Goal: Task Accomplishment & Management: Complete application form

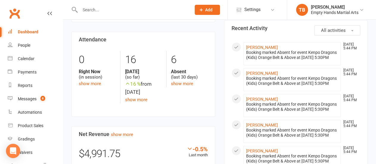
scroll to position [133, 0]
click at [32, 100] on div "Messages" at bounding box center [27, 98] width 19 height 5
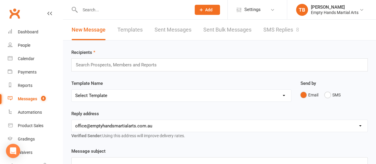
click at [286, 25] on link "SMS Replies 8" at bounding box center [281, 30] width 36 height 20
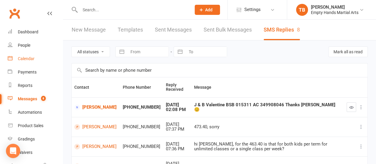
click at [24, 57] on div "Calendar" at bounding box center [26, 58] width 17 height 5
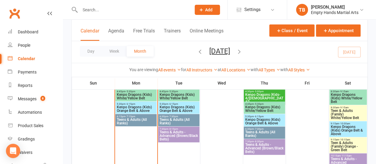
scroll to position [236, 0]
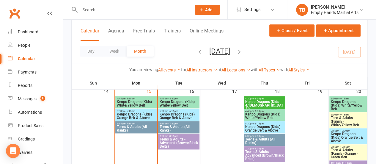
click at [130, 128] on span "Teens & Adults (All Ranks)" at bounding box center [135, 128] width 39 height 7
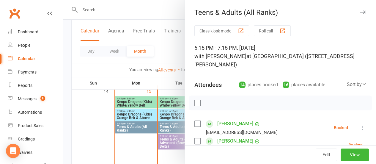
scroll to position [65, 0]
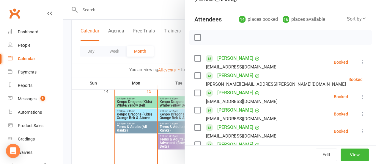
click at [195, 36] on label at bounding box center [197, 37] width 6 height 6
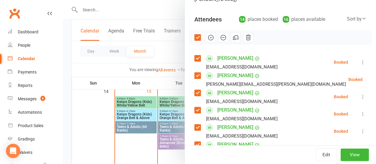
click at [194, 75] on label at bounding box center [197, 75] width 6 height 6
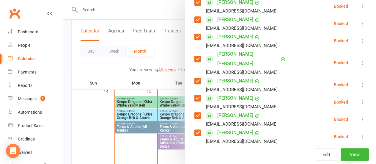
scroll to position [177, 0]
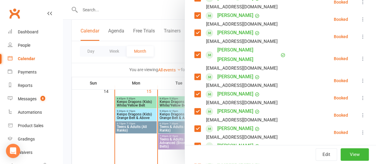
click at [194, 74] on label at bounding box center [197, 77] width 6 height 6
click at [194, 91] on label at bounding box center [197, 94] width 6 height 6
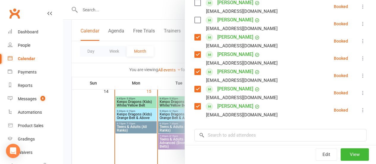
scroll to position [253, 0]
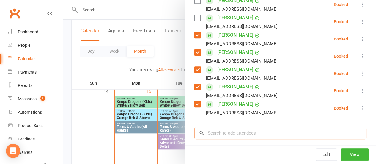
click at [261, 127] on input "search" at bounding box center [280, 133] width 172 height 12
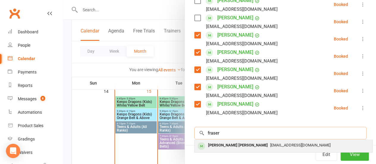
type input "fraser"
click at [250, 141] on div "[EMAIL_ADDRESS][DOMAIN_NAME]" at bounding box center [283, 145] width 173 height 9
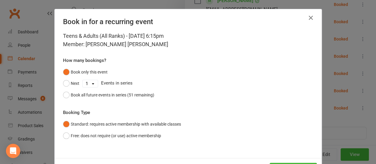
scroll to position [24, 0]
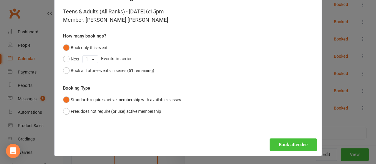
click at [283, 143] on button "Book attendee" at bounding box center [292, 144] width 47 height 12
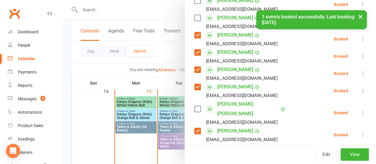
click at [250, 135] on div "[EMAIL_ADDRESS][DOMAIN_NAME]" at bounding box center [237, 139] width 86 height 8
click at [195, 106] on label at bounding box center [197, 109] width 6 height 6
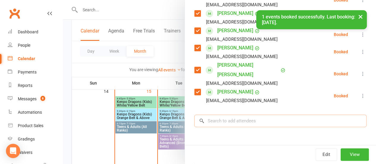
click at [265, 114] on input "search" at bounding box center [280, 120] width 172 height 12
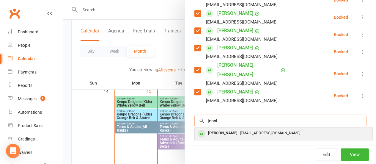
type input "jenni"
click at [260, 130] on span "[EMAIL_ADDRESS][DOMAIN_NAME]" at bounding box center [270, 132] width 60 height 4
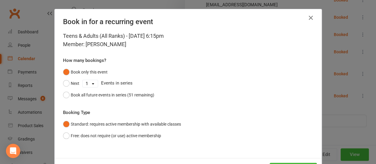
scroll to position [24, 0]
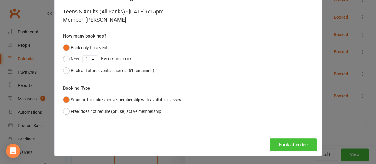
click at [286, 144] on button "Book attendee" at bounding box center [292, 144] width 47 height 12
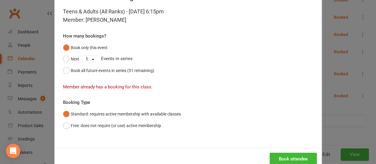
click at [347, 126] on div "Book in for a recurring event Teens & Adults (All Ranks) - [DATE] 6:15pm Member…" at bounding box center [188, 82] width 376 height 164
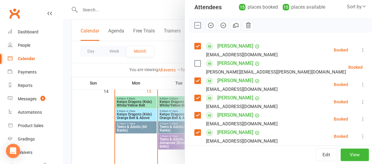
scroll to position [75, 0]
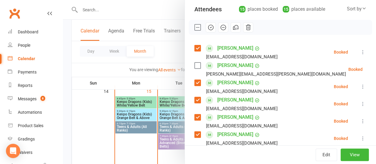
click at [208, 26] on icon "button" at bounding box center [210, 27] width 5 height 5
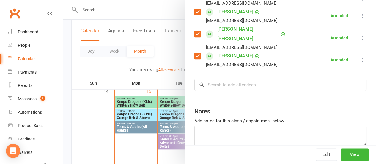
scroll to position [330, 0]
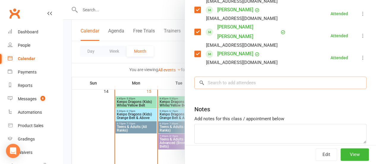
click at [249, 76] on input "search" at bounding box center [280, 82] width 172 height 12
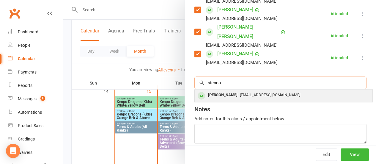
type input "sienna"
click at [245, 92] on span "[EMAIL_ADDRESS][DOMAIN_NAME]" at bounding box center [270, 94] width 60 height 4
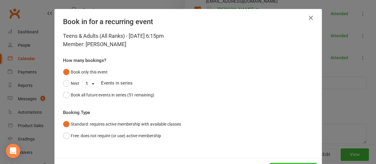
scroll to position [24, 0]
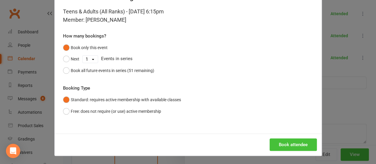
click at [280, 141] on button "Book attendee" at bounding box center [292, 144] width 47 height 12
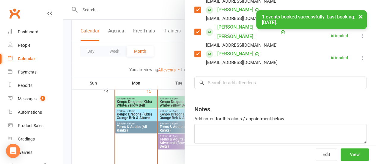
scroll to position [347, 0]
click at [238, 76] on input "search" at bounding box center [280, 82] width 172 height 12
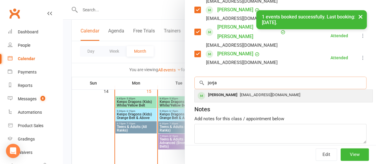
type input "jorja"
click at [240, 92] on span "[EMAIL_ADDRESS][DOMAIN_NAME]" at bounding box center [270, 94] width 60 height 4
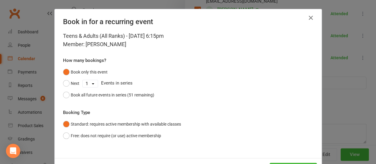
scroll to position [24, 0]
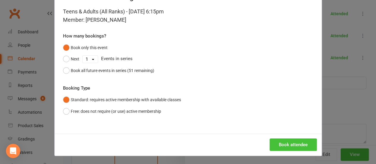
click at [289, 149] on button "Book attendee" at bounding box center [292, 144] width 47 height 12
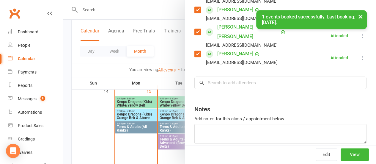
scroll to position [365, 0]
click at [259, 76] on input "search" at bounding box center [280, 82] width 172 height 12
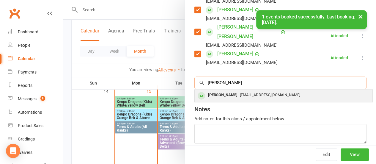
type input "[PERSON_NAME]"
click at [248, 89] on div "[PERSON_NAME] [EMAIL_ADDRESS][DOMAIN_NAME]" at bounding box center [284, 95] width 178 height 12
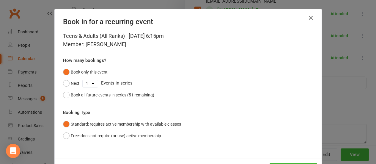
scroll to position [24, 0]
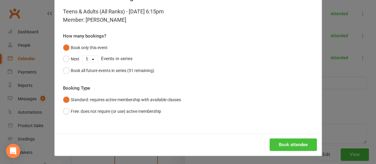
click at [282, 141] on button "Book attendee" at bounding box center [292, 144] width 47 height 12
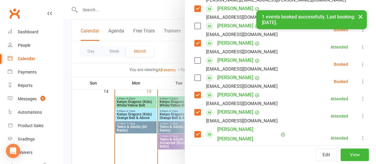
scroll to position [149, 0]
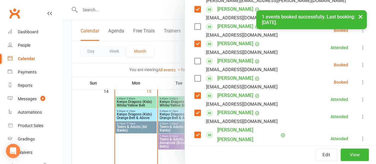
click at [194, 79] on label at bounding box center [197, 78] width 6 height 6
click at [196, 61] on div "Sienna Egan [EMAIL_ADDRESS][DOMAIN_NAME]" at bounding box center [237, 64] width 86 height 17
click at [194, 61] on label at bounding box center [197, 61] width 6 height 6
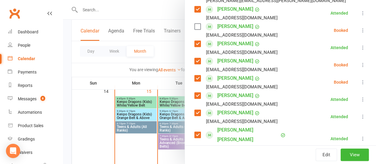
click at [194, 26] on label at bounding box center [197, 26] width 6 height 6
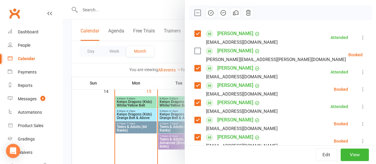
scroll to position [89, 0]
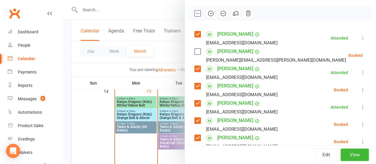
click at [209, 13] on icon "button" at bounding box center [210, 13] width 7 height 7
click at [283, 45] on li "[PERSON_NAME] [EMAIL_ADDRESS][DOMAIN_NAME] Attended More info Remove [PERSON_NA…" at bounding box center [280, 37] width 172 height 17
click at [194, 14] on label at bounding box center [197, 13] width 6 height 6
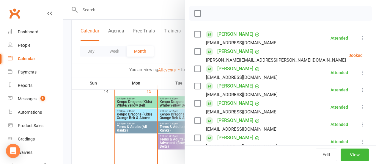
click at [349, 53] on li "Kim Betts-Smith [EMAIL_ADDRESS][PERSON_NAME][DOMAIN_NAME] Booked More info Remo…" at bounding box center [280, 55] width 172 height 17
click at [374, 55] on icon at bounding box center [377, 55] width 6 height 6
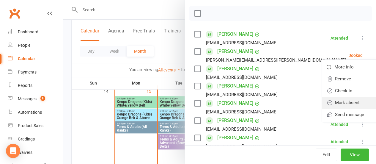
click at [322, 100] on link "Mark absent" at bounding box center [351, 103] width 59 height 12
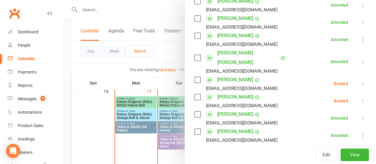
scroll to position [227, 0]
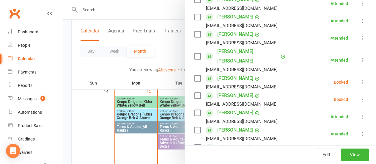
click at [360, 79] on icon at bounding box center [363, 82] width 6 height 6
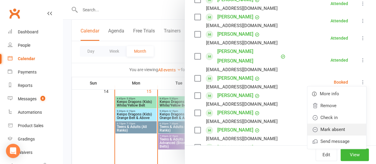
click at [326, 123] on link "Mark absent" at bounding box center [336, 129] width 59 height 12
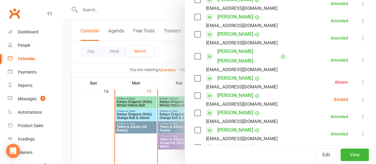
click at [360, 96] on icon at bounding box center [363, 99] width 6 height 6
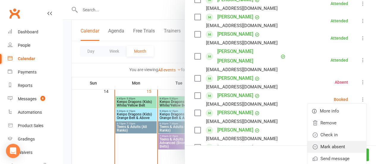
click at [328, 141] on link "Mark absent" at bounding box center [336, 147] width 59 height 12
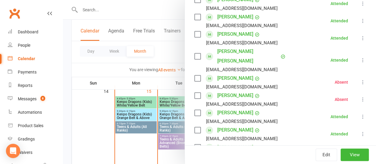
click at [163, 51] on div at bounding box center [219, 82] width 313 height 164
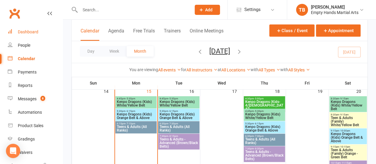
click at [17, 31] on link "Dashboard" at bounding box center [35, 31] width 55 height 13
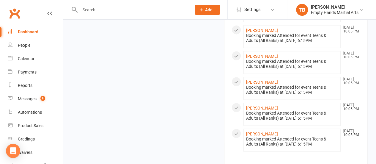
scroll to position [580, 0]
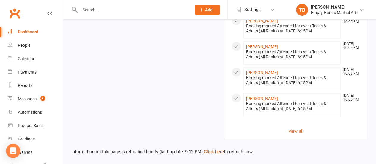
click at [215, 152] on link "Click here" at bounding box center [214, 151] width 20 height 5
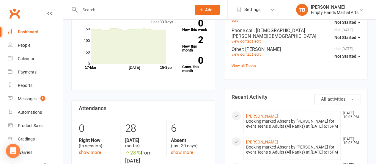
scroll to position [88, 0]
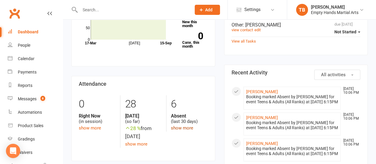
click at [185, 126] on link "show more" at bounding box center [182, 127] width 22 height 5
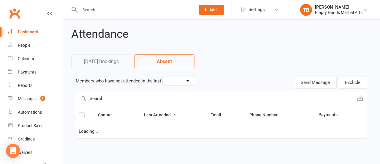
select select "30"
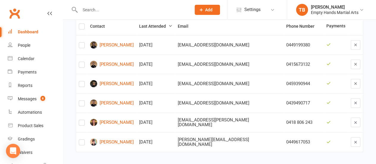
scroll to position [96, 0]
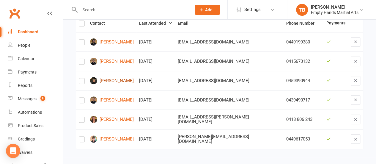
click at [129, 79] on link "[PERSON_NAME]" at bounding box center [112, 80] width 44 height 7
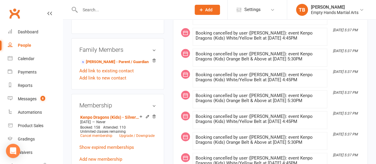
scroll to position [646, 0]
click at [124, 59] on link "[PERSON_NAME] - Parent / Guardian" at bounding box center [114, 62] width 68 height 6
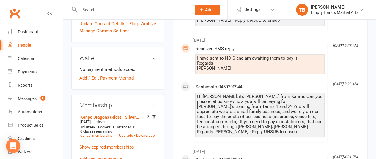
scroll to position [204, 0]
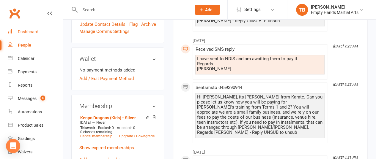
click at [26, 36] on link "Dashboard" at bounding box center [35, 31] width 55 height 13
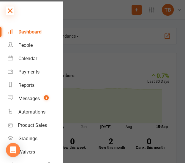
click at [10, 13] on icon at bounding box center [10, 11] width 8 height 8
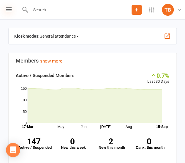
click at [11, 9] on icon at bounding box center [9, 9] width 6 height 4
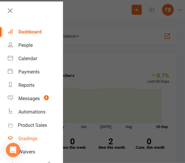
click at [22, 133] on link "Gradings" at bounding box center [35, 138] width 55 height 13
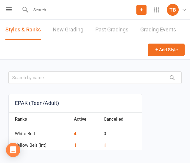
click at [70, 26] on link "New Grading" at bounding box center [68, 30] width 31 height 20
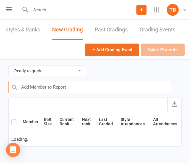
click at [74, 88] on input "text" at bounding box center [89, 87] width 163 height 12
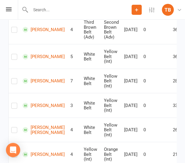
scroll to position [296, 0]
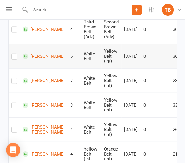
click at [13, 58] on label at bounding box center [14, 58] width 6 height 0
click at [13, 54] on input "checkbox" at bounding box center [14, 54] width 6 height 0
click at [16, 107] on label at bounding box center [14, 107] width 6 height 0
click at [16, 103] on input "checkbox" at bounding box center [14, 103] width 6 height 0
click at [14, 131] on label at bounding box center [14, 131] width 6 height 0
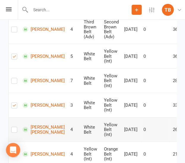
click at [14, 127] on input "checkbox" at bounding box center [14, 127] width 6 height 0
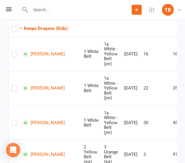
scroll to position [1280, 0]
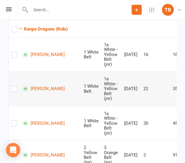
click at [12, 90] on label at bounding box center [14, 90] width 6 height 0
click at [12, 86] on input "checkbox" at bounding box center [14, 86] width 6 height 0
click at [15, 125] on label at bounding box center [14, 125] width 6 height 0
click at [15, 121] on input "checkbox" at bounding box center [14, 121] width 6 height 0
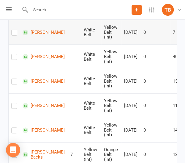
scroll to position [1108, 0]
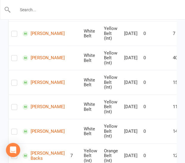
click at [69, 11] on input "text" at bounding box center [93, 10] width 164 height 8
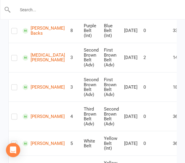
scroll to position [0, 0]
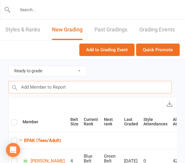
click at [69, 86] on input "text" at bounding box center [89, 87] width 163 height 12
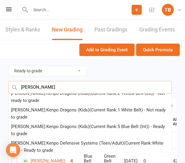
scroll to position [174, 0]
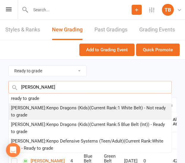
type input "[PERSON_NAME]"
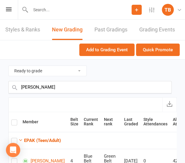
scroll to position [0, 0]
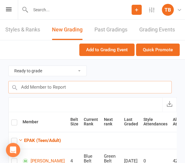
drag, startPoint x: 64, startPoint y: 89, endPoint x: 22, endPoint y: 84, distance: 42.8
click at [22, 84] on input "text" at bounding box center [89, 87] width 163 height 12
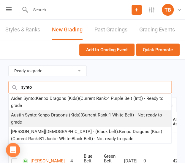
type input "synto"
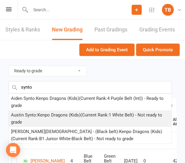
click at [48, 114] on div "Austin Synto : Kenpo Dragons (Kids) (Current Rank: 1 White Belt ) - Not ready t…" at bounding box center [90, 119] width 158 height 14
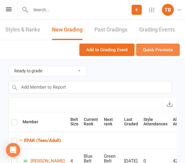
click at [154, 50] on button "Quick Promote" at bounding box center [158, 50] width 44 height 12
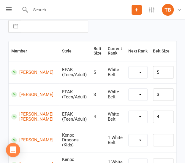
select select "1355"
select select "5134"
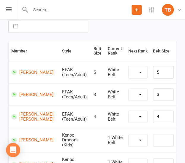
select select "5134"
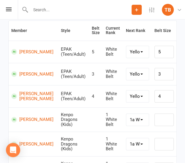
scroll to position [76, 0]
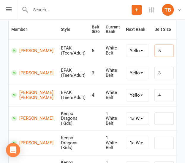
drag, startPoint x: 170, startPoint y: 52, endPoint x: 151, endPoint y: 47, distance: 19.4
click at [151, 47] on div "5" at bounding box center [164, 51] width 28 height 12
type input "6"
drag, startPoint x: 157, startPoint y: 90, endPoint x: 144, endPoint y: 88, distance: 13.8
click at [144, 88] on tr "[PERSON_NAME] [PERSON_NAME] EPAK (Teen/Adult) 4 White Belt Yellow Belt (Int) Or…" at bounding box center [93, 95] width 168 height 22
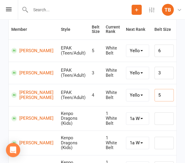
type input "5"
click at [160, 117] on input "text" at bounding box center [163, 119] width 19 height 12
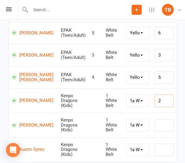
scroll to position [99, 0]
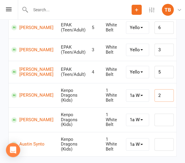
drag, startPoint x: 162, startPoint y: 92, endPoint x: 141, endPoint y: 92, distance: 20.5
click at [141, 92] on tr "[PERSON_NAME] Kenpo Dragons (Kids) 1 White Belt 1a White - Yellow Belt (jnr) 1b…" at bounding box center [93, 95] width 168 height 25
type input "3"
click at [138, 94] on select "1a White - Yellow Belt (jnr) 1b White - Red Belt (jnr) 1c White - Orange Belt (…" at bounding box center [137, 96] width 23 height 12
select select "1281"
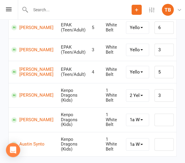
click at [144, 116] on select "1a White - Yellow Belt (jnr) 1b White - Red Belt (jnr) 1c White - Orange Belt (…" at bounding box center [137, 120] width 23 height 12
select select "1281"
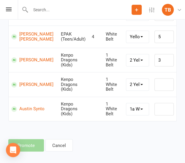
scroll to position [135, 0]
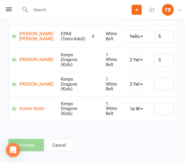
click at [130, 108] on select "1a White - Yellow Belt (jnr) 1b White - Red Belt (jnr) 1c White - Orange Belt (…" at bounding box center [137, 109] width 23 height 12
select select "1281"
click at [159, 86] on input "text" at bounding box center [163, 84] width 19 height 12
type input "3"
click at [162, 94] on td "3" at bounding box center [164, 84] width 25 height 25
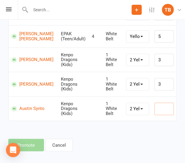
click at [160, 104] on input "text" at bounding box center [163, 109] width 19 height 12
type input "1"
click at [118, 137] on div "Date of Grading Navigate forward to interact with the calendar and select a dat…" at bounding box center [92, 41] width 185 height 239
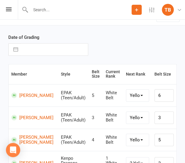
scroll to position [30, 0]
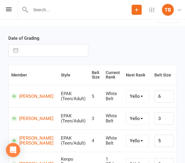
click at [49, 50] on input "text" at bounding box center [54, 51] width 67 height 12
select select "7"
select select "2025"
select select "8"
select select "2025"
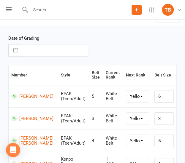
select select "9"
select select "2025"
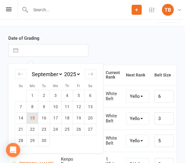
click at [31, 118] on td "15" at bounding box center [33, 118] width 12 height 11
type input "[DATE]"
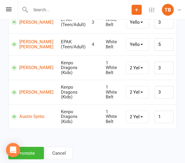
scroll to position [143, 0]
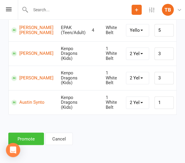
click at [24, 142] on button "Promote" at bounding box center [26, 139] width 36 height 12
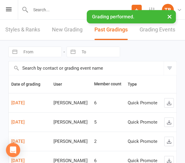
click at [58, 33] on link "New Grading" at bounding box center [67, 30] width 31 height 20
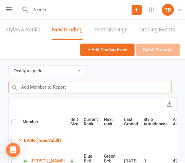
click at [83, 91] on input "text" at bounding box center [89, 87] width 163 height 12
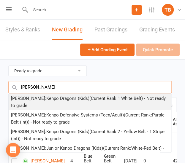
type input "[PERSON_NAME]"
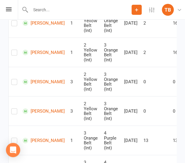
scroll to position [1314, 0]
